Goal: Book appointment/travel/reservation

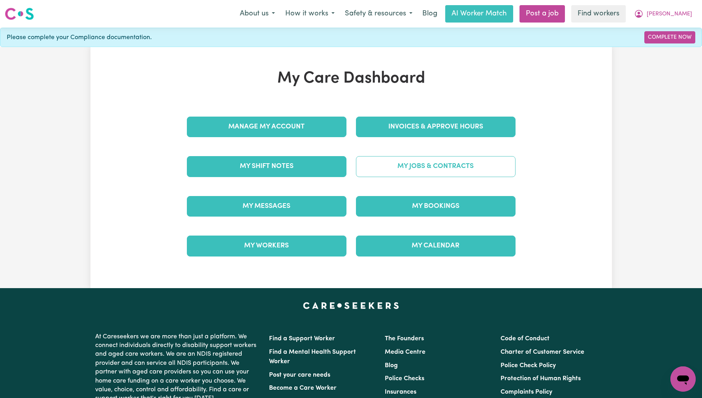
click at [436, 160] on link "My Jobs & Contracts" at bounding box center [436, 166] width 160 height 21
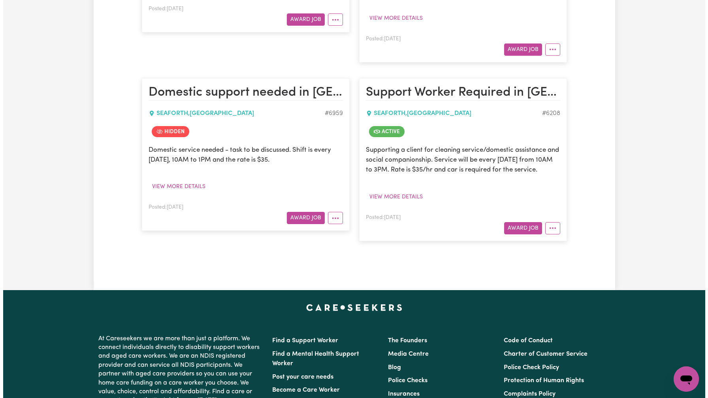
scroll to position [549, 0]
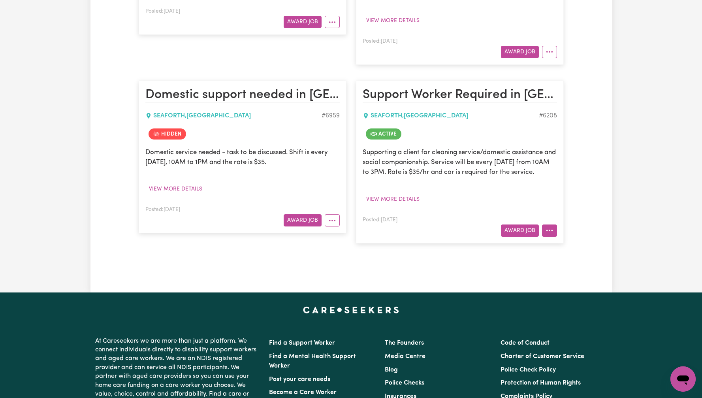
click at [551, 224] on button "More options" at bounding box center [549, 230] width 15 height 12
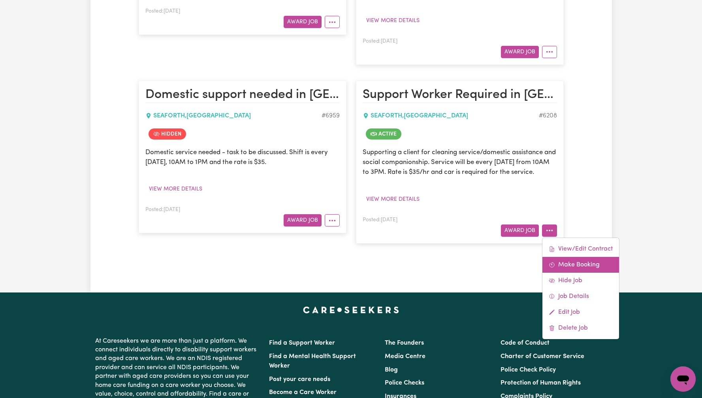
click at [578, 258] on link "Make Booking" at bounding box center [581, 265] width 77 height 16
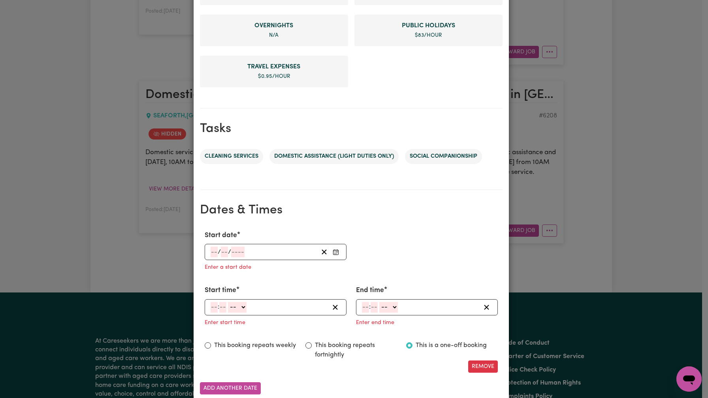
scroll to position [341, 0]
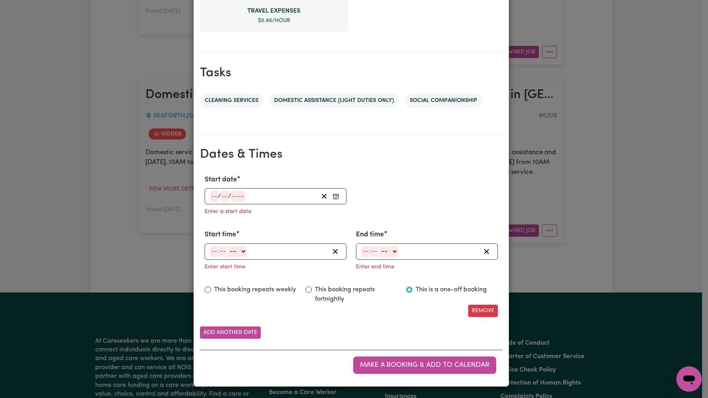
click at [237, 193] on input "number" at bounding box center [237, 196] width 13 height 11
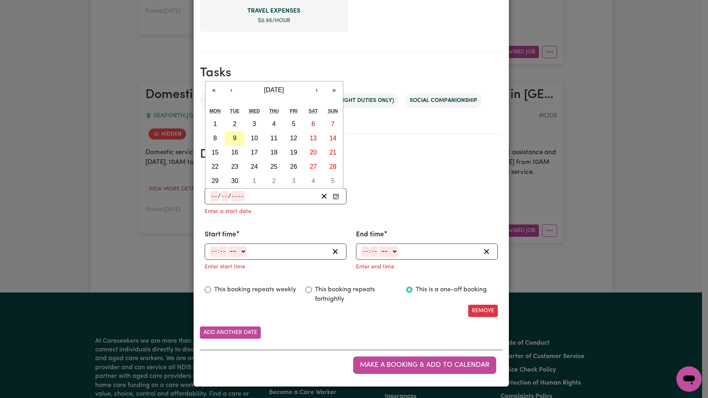
click at [236, 140] on button "9" at bounding box center [235, 138] width 20 height 14
type input "[DATE]"
type input "9"
type input "2025"
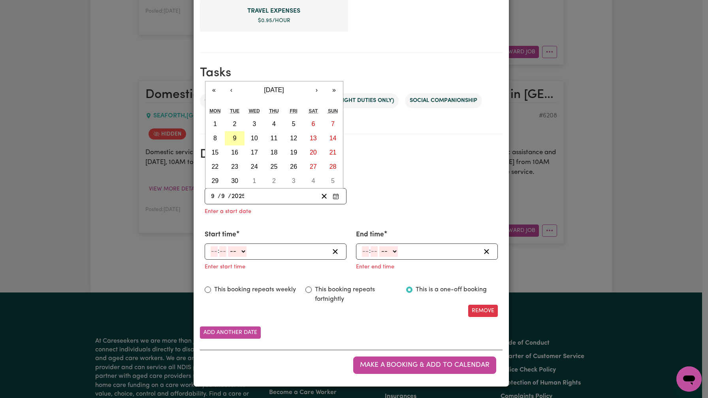
scroll to position [326, 0]
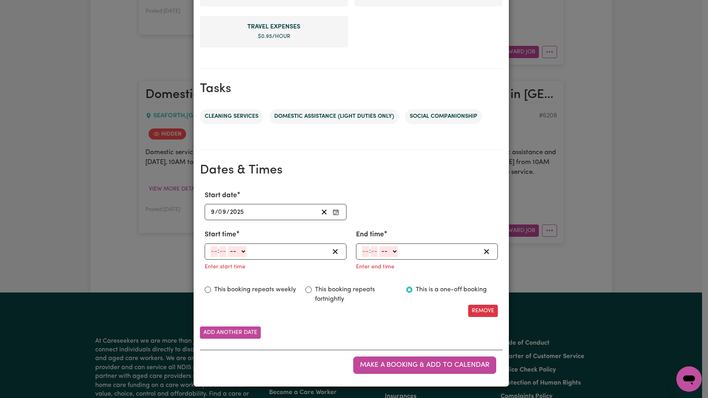
click at [211, 254] on input "number" at bounding box center [214, 251] width 7 height 11
type input "10"
type input "0"
select select "am"
type input "10:00"
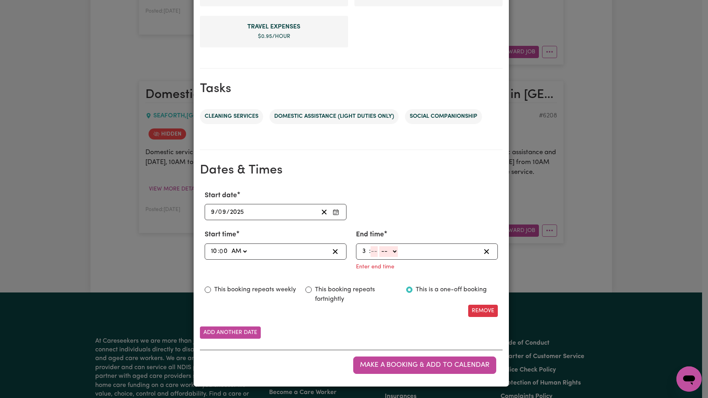
type input "3"
type input "0"
select select "pm"
type input "15:00"
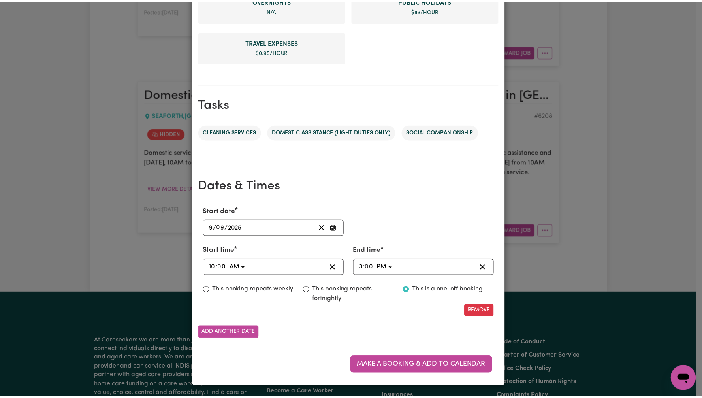
scroll to position [0, 0]
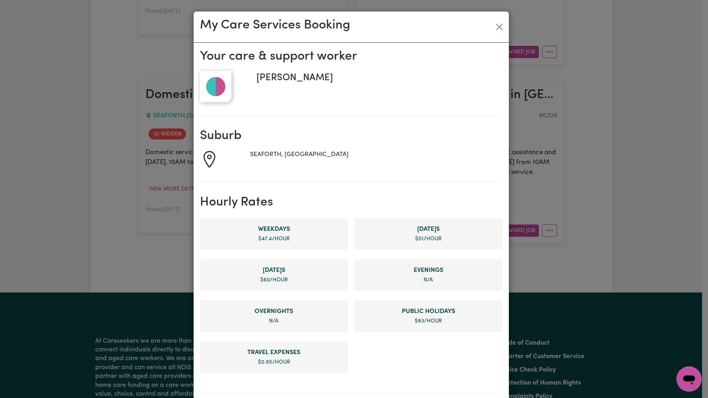
click at [494, 20] on div "My Care Services Booking" at bounding box center [351, 26] width 315 height 31
click at [497, 32] on button "Close" at bounding box center [499, 27] width 13 height 13
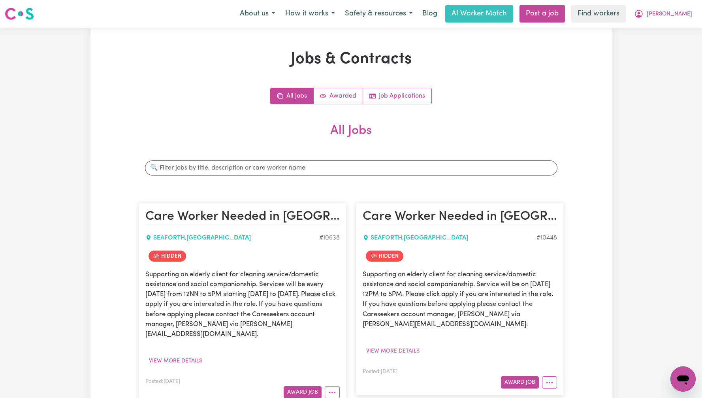
click at [672, 16] on span "[PERSON_NAME]" at bounding box center [669, 14] width 45 height 9
click at [670, 32] on link "My Dashboard" at bounding box center [666, 30] width 62 height 15
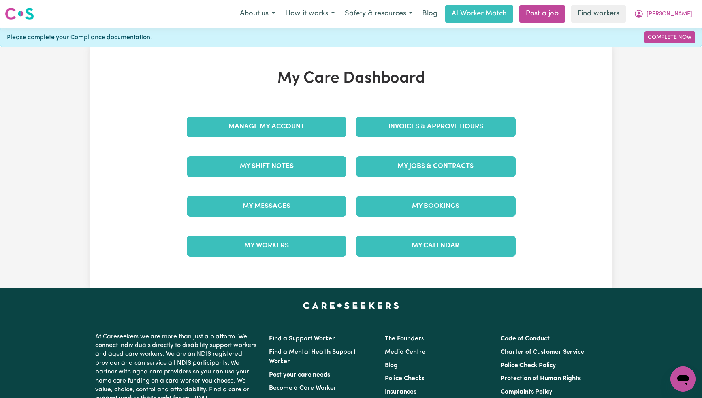
click at [626, 87] on div "My Care Dashboard Manage My Account Invoices & Approve Hours My Shift Notes My …" at bounding box center [351, 167] width 702 height 241
